Goal: Task Accomplishment & Management: Use online tool/utility

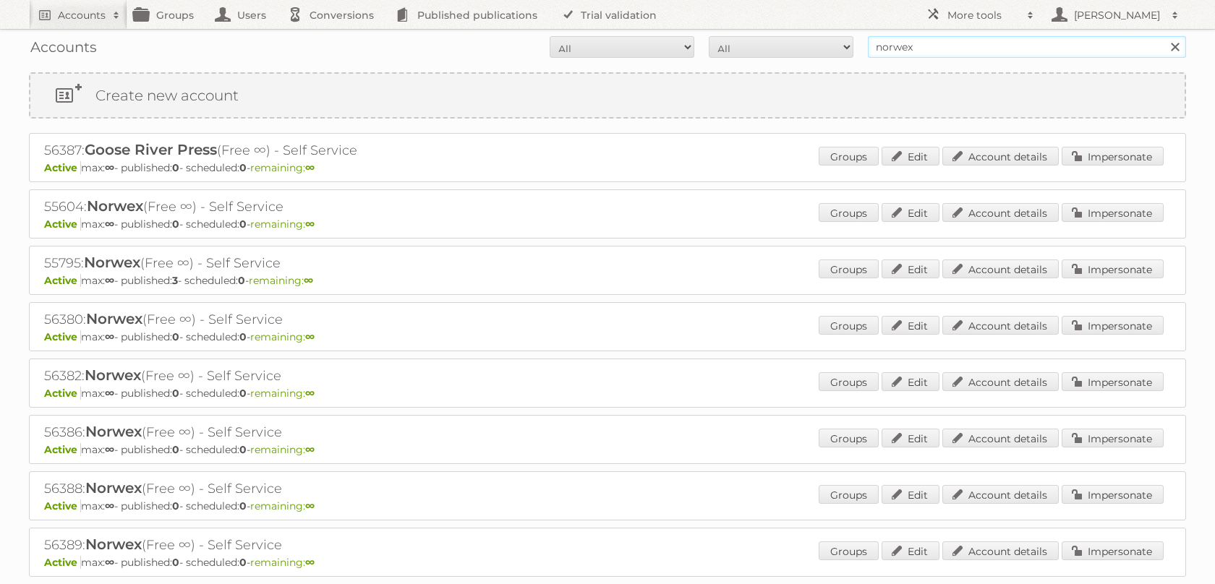
click at [897, 48] on input "norwex" at bounding box center [1027, 47] width 318 height 22
click at [1164, 36] on input "Search" at bounding box center [1175, 47] width 22 height 22
type input "price shoes"
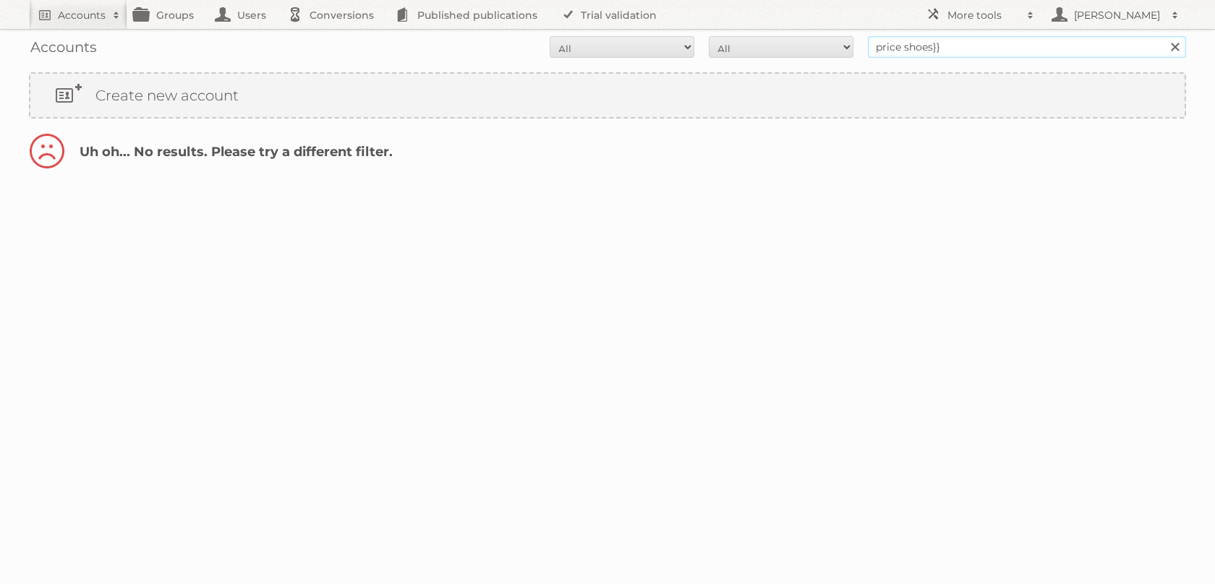
click at [943, 42] on input "price shoes}}" at bounding box center [1027, 47] width 318 height 22
type input "price shoes"
click at [1164, 36] on input "Search" at bounding box center [1175, 47] width 22 height 22
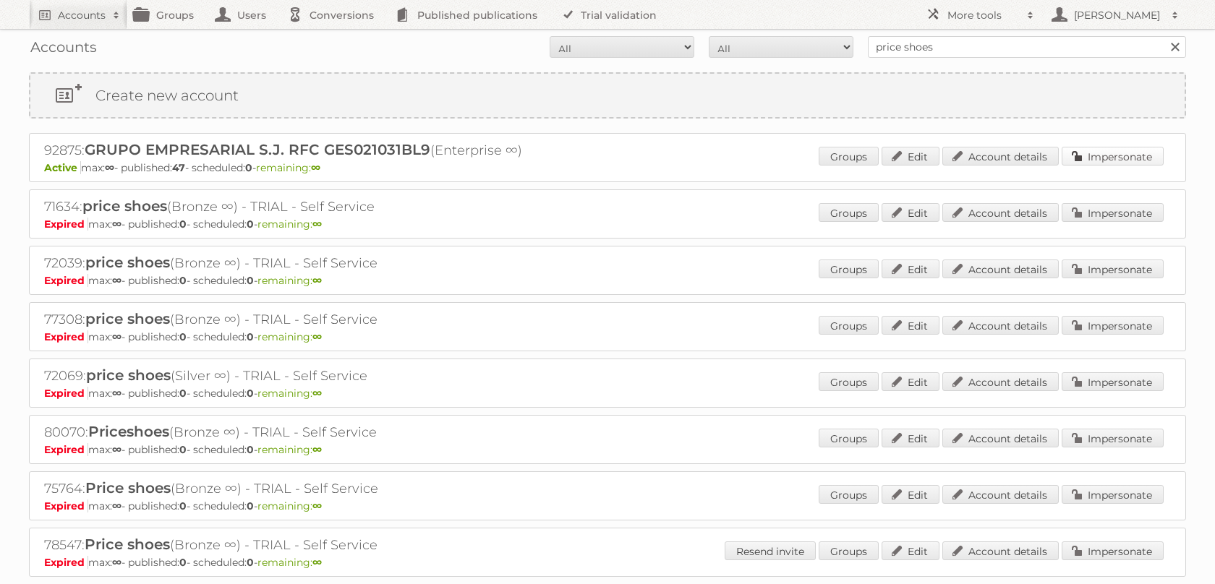
click at [1135, 154] on link "Impersonate" at bounding box center [1113, 156] width 102 height 19
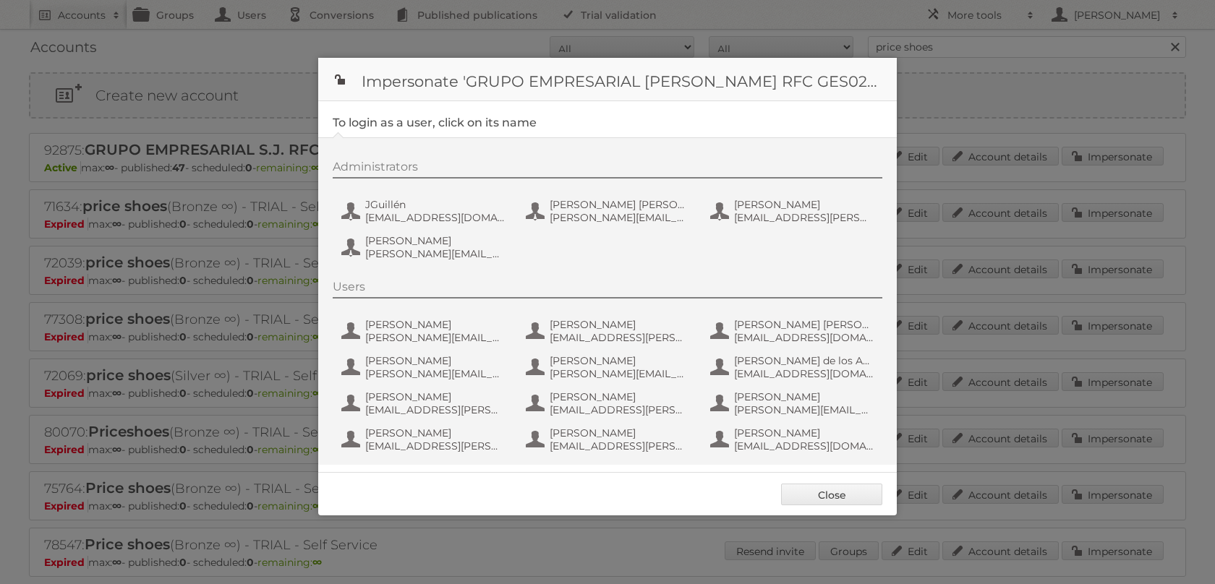
click at [542, 188] on div "Administrators JGuillén jguillen@priceshoes.com Juan José Ibarra Días juan.ibar…" at bounding box center [615, 213] width 564 height 106
click at [568, 220] on span "juan.ibarra@priceshoes.com" at bounding box center [620, 217] width 140 height 13
